Goal: Subscribe to service/newsletter

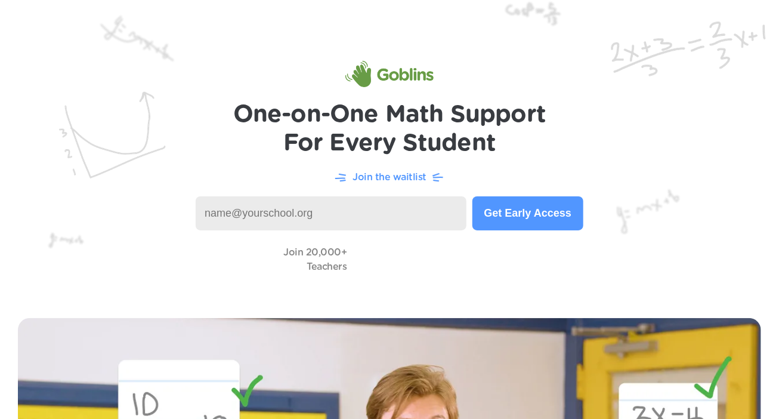
click at [508, 214] on button "Get Early Access" at bounding box center [528, 213] width 111 height 34
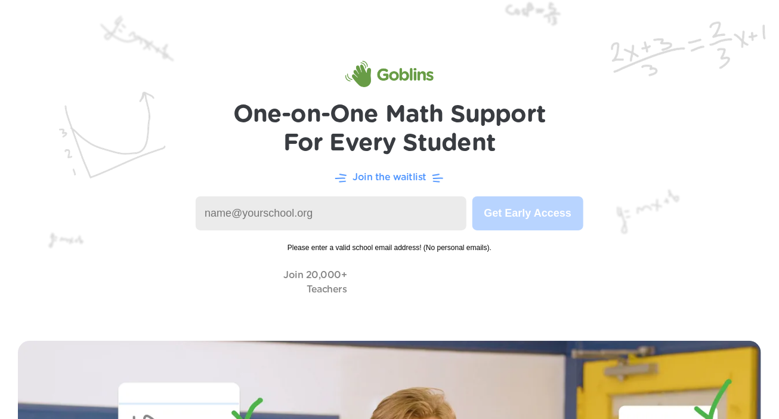
click at [396, 215] on input at bounding box center [331, 213] width 271 height 34
type input "[EMAIL_ADDRESS][DOMAIN_NAME]"
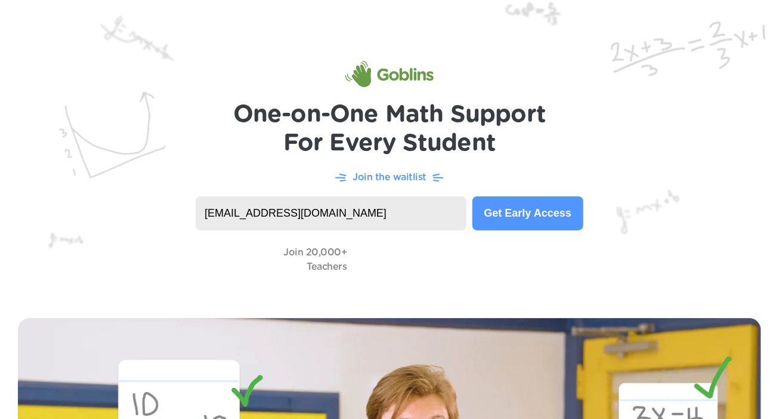
click at [522, 224] on button "Get Early Access" at bounding box center [528, 213] width 111 height 34
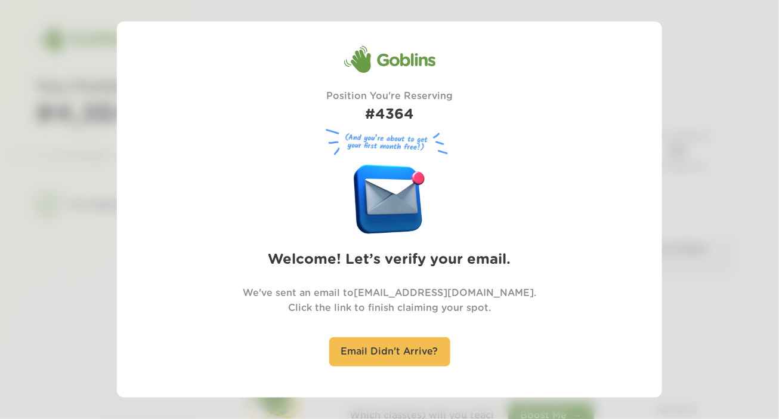
click at [27, 201] on div at bounding box center [389, 209] width 779 height 419
drag, startPoint x: 239, startPoint y: 256, endPoint x: 494, endPoint y: 182, distance: 265.9
click at [492, 184] on div "Goblins Position You're Reserving #4364 (And you’re about to get your first mon…" at bounding box center [389, 209] width 501 height 328
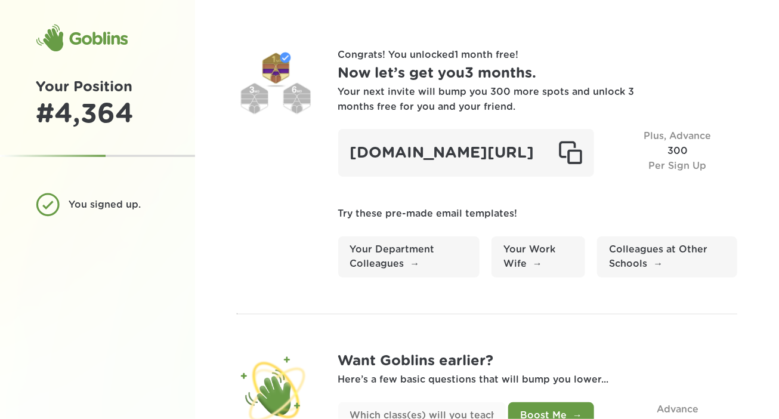
scroll to position [98, 0]
